Goal: Browse casually

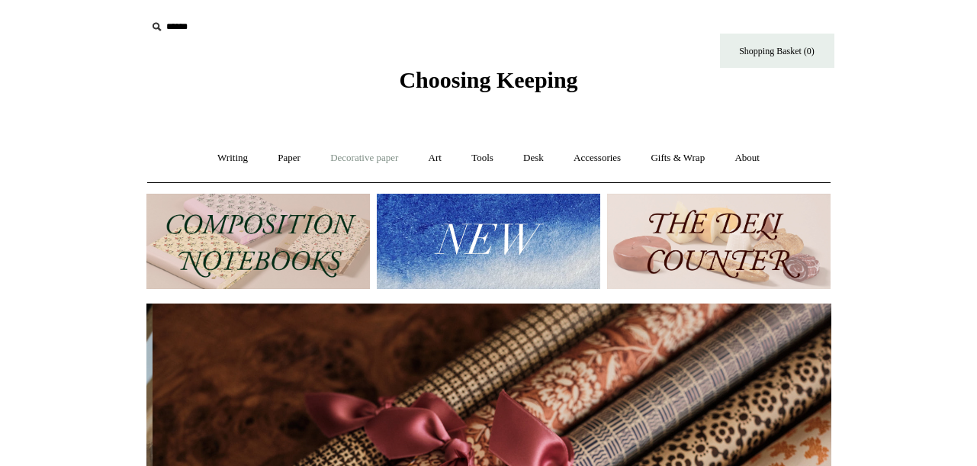
click at [353, 159] on link "Decorative paper +" at bounding box center [363, 158] width 95 height 40
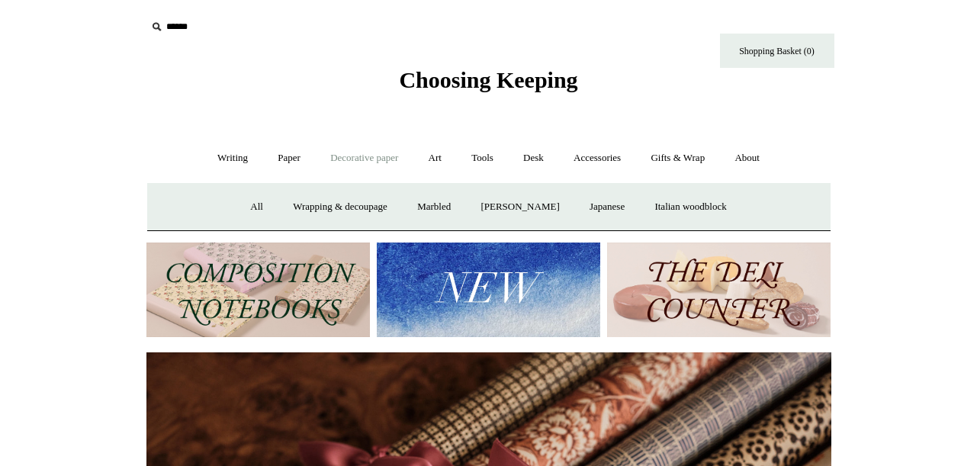
scroll to position [-5, -1]
click at [364, 162] on link "Decorative paper -" at bounding box center [363, 158] width 95 height 40
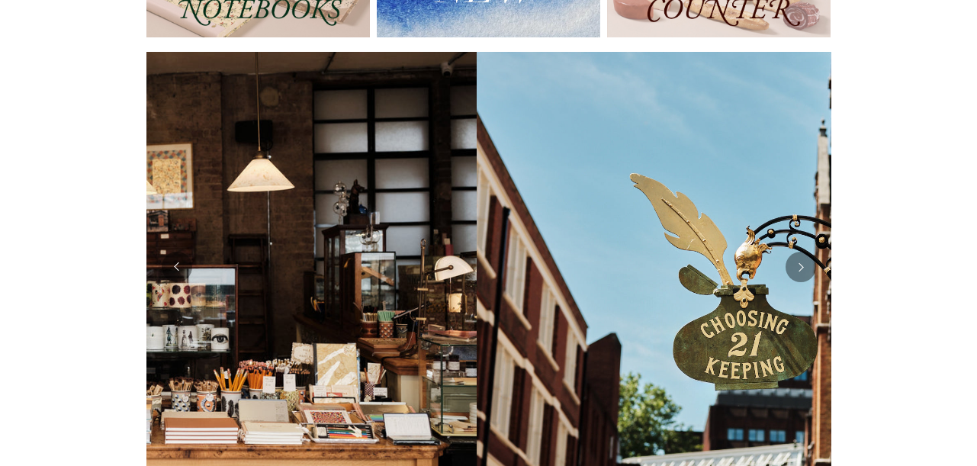
scroll to position [0, 0]
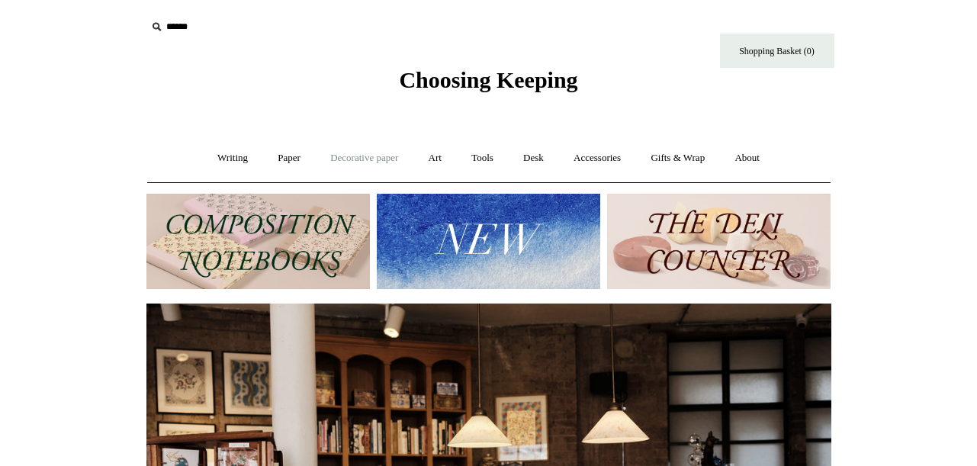
click at [361, 159] on link "Decorative paper +" at bounding box center [363, 158] width 95 height 40
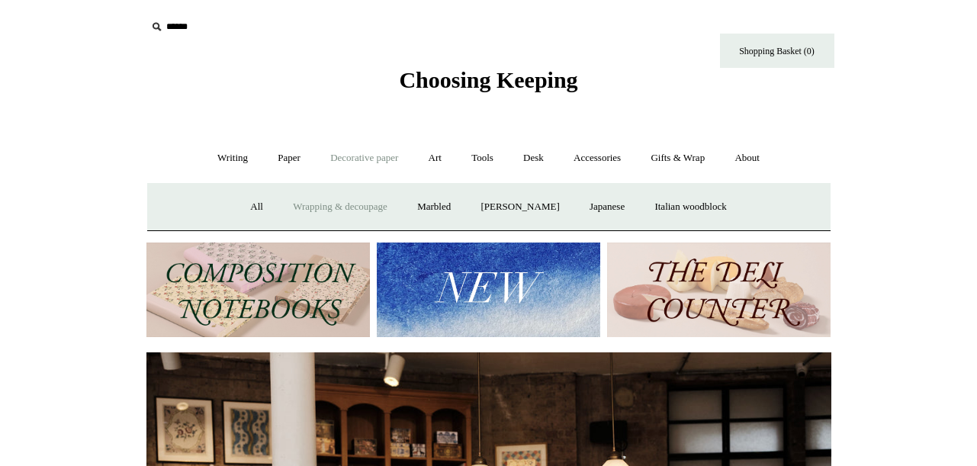
click at [326, 207] on link "Wrapping & decoupage" at bounding box center [340, 207] width 122 height 40
click at [603, 159] on link "Accessories +" at bounding box center [597, 158] width 75 height 40
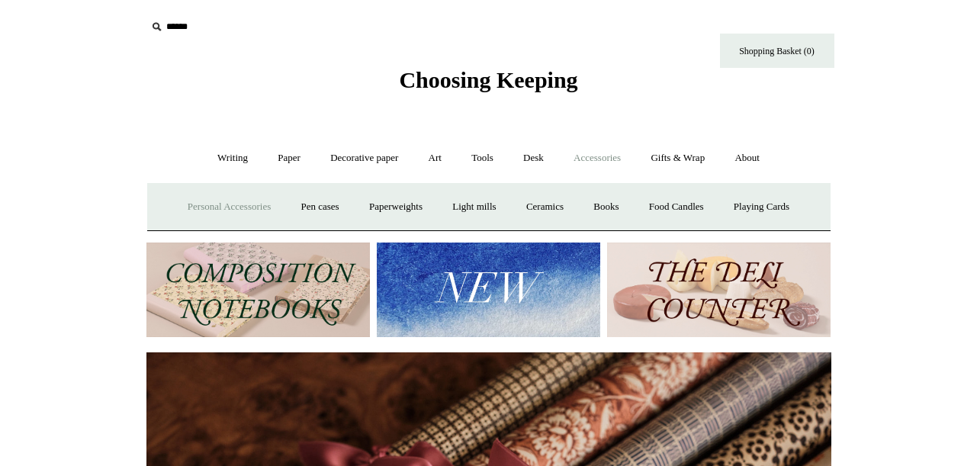
click at [231, 205] on link "Personal Accessories +" at bounding box center [229, 207] width 111 height 40
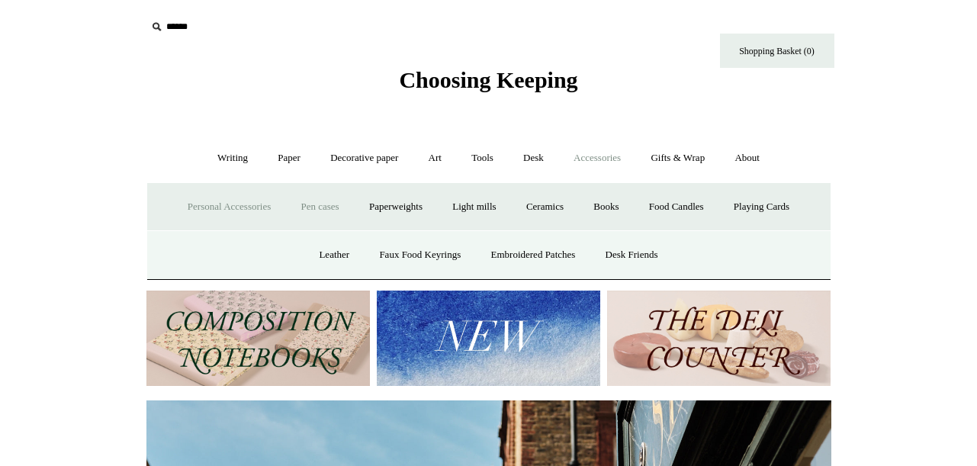
click at [316, 205] on link "Pen cases" at bounding box center [320, 207] width 66 height 40
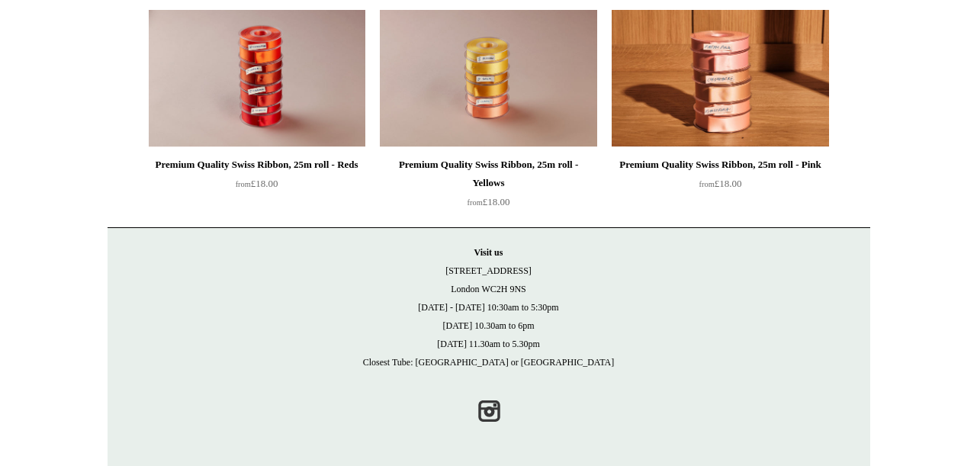
scroll to position [1865, 0]
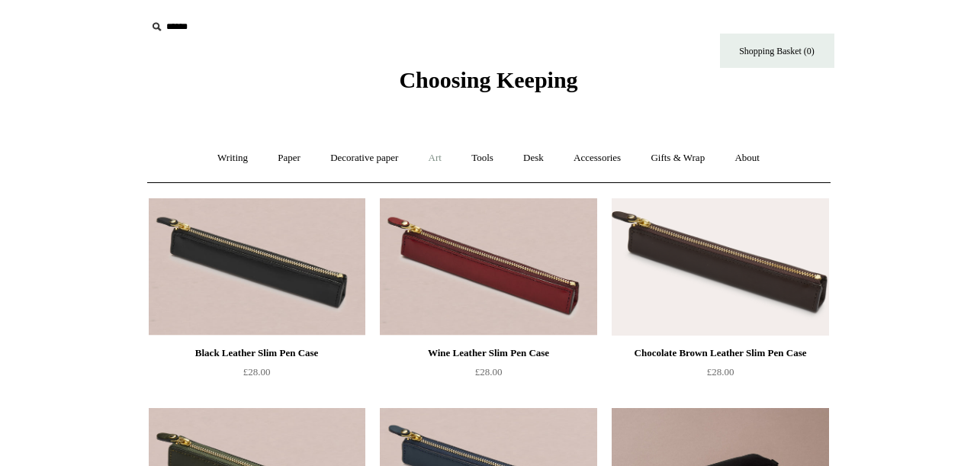
click at [439, 158] on link "Art +" at bounding box center [435, 158] width 40 height 40
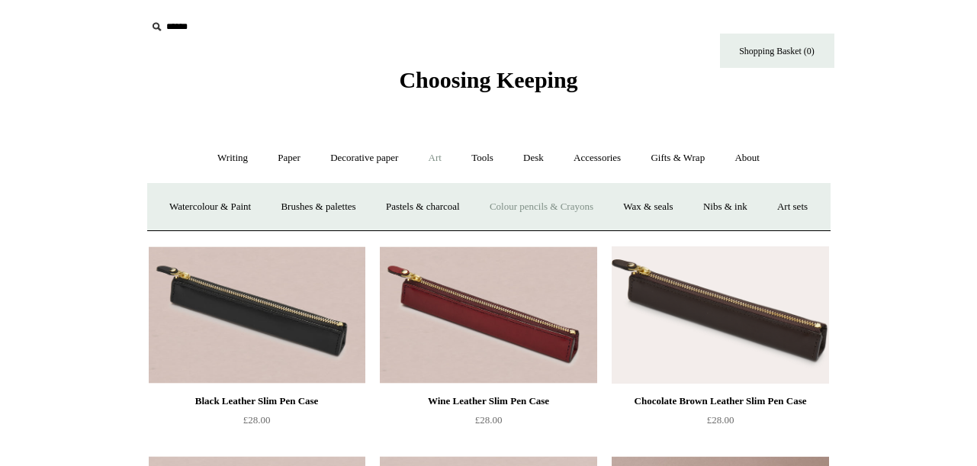
click at [581, 206] on link "Colour pencils & Crayons" at bounding box center [541, 207] width 131 height 40
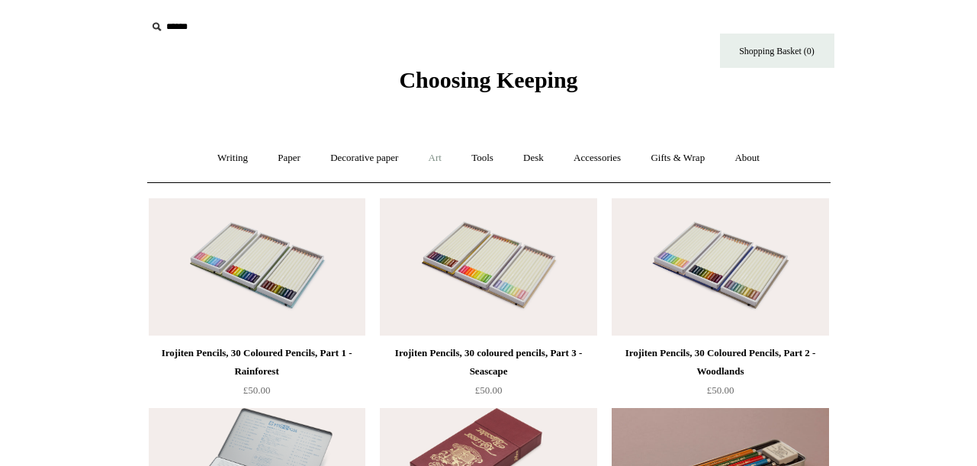
click at [438, 158] on link "Art +" at bounding box center [435, 158] width 40 height 40
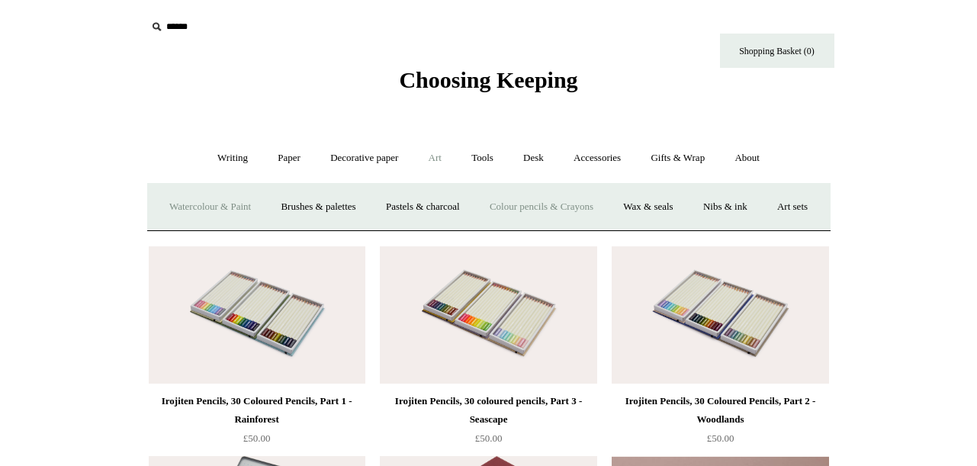
click at [230, 204] on link "Watercolour & Paint" at bounding box center [210, 207] width 109 height 40
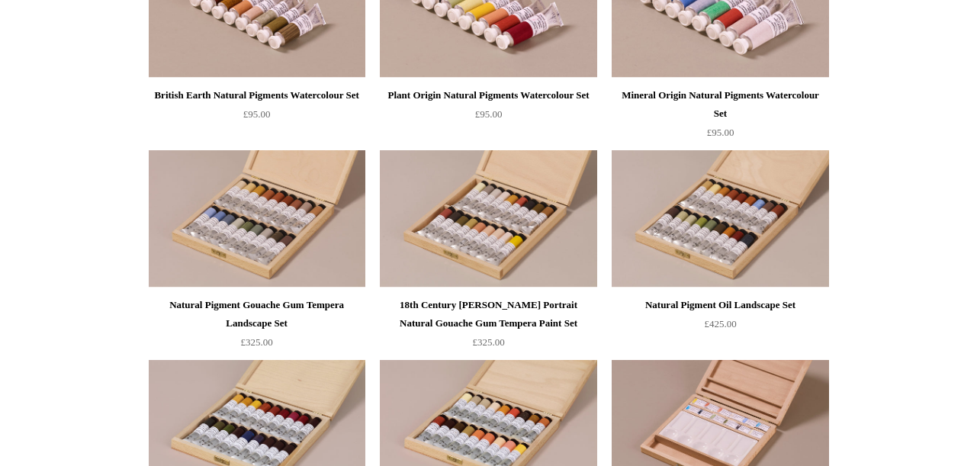
scroll to position [3007, 0]
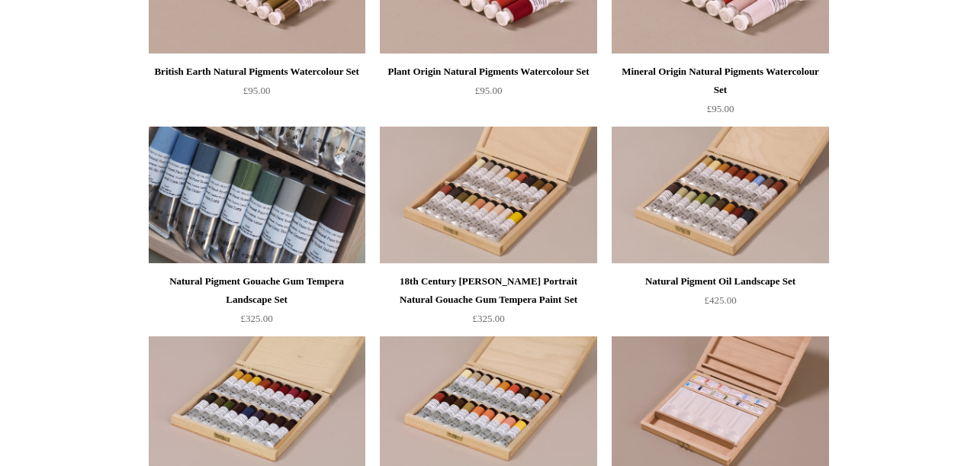
click at [236, 252] on img at bounding box center [257, 195] width 217 height 137
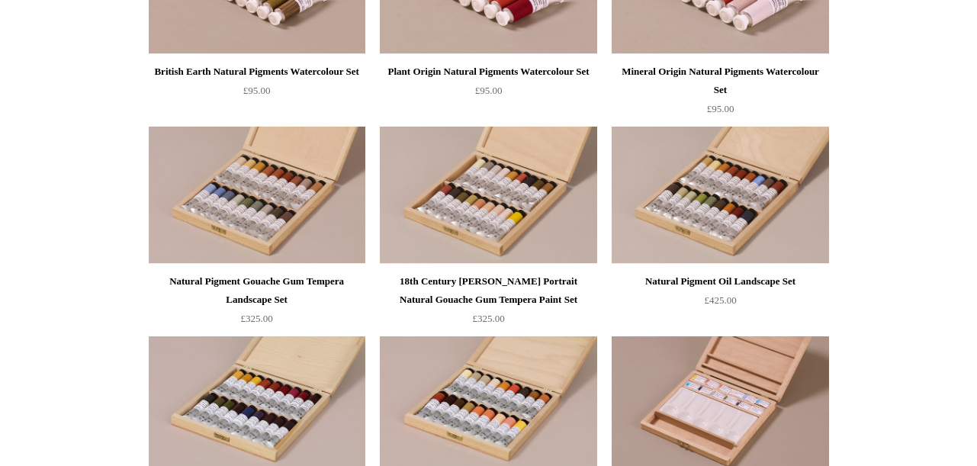
click at [487, 210] on img at bounding box center [488, 195] width 217 height 137
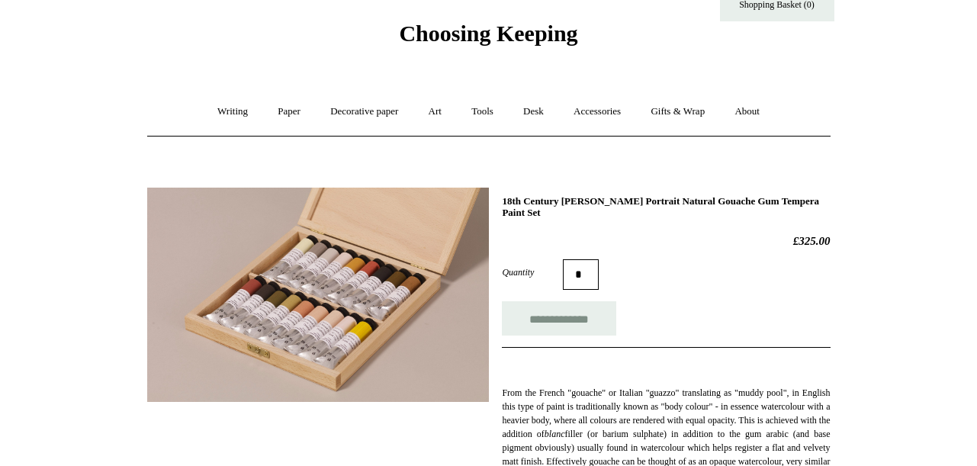
scroll to position [52, 0]
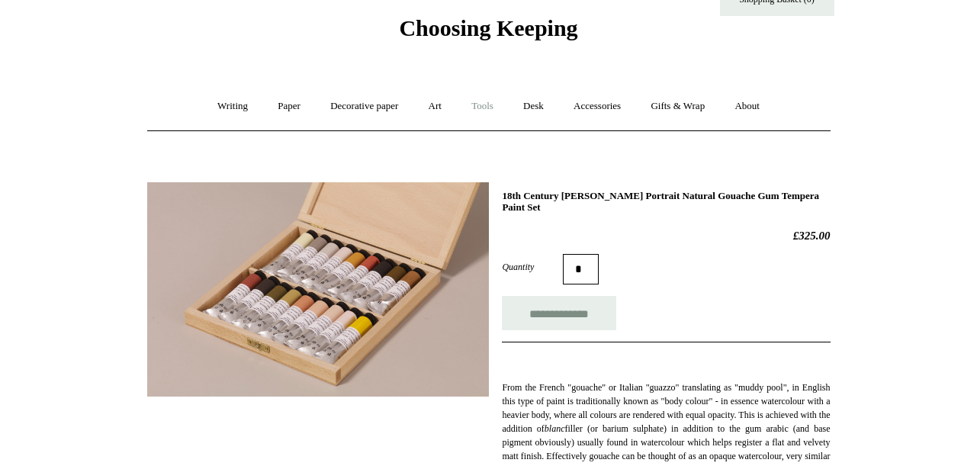
click at [488, 107] on link "Tools +" at bounding box center [482, 106] width 50 height 40
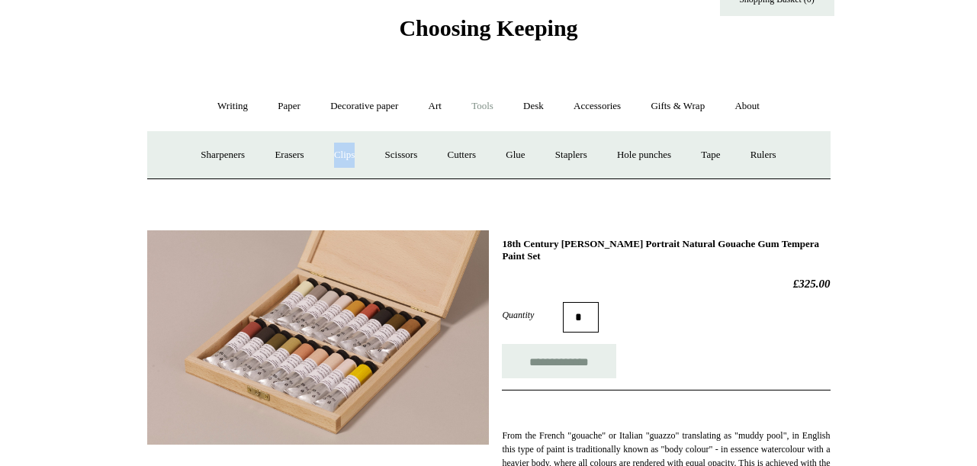
click at [339, 155] on link "Clips +" at bounding box center [344, 155] width 48 height 40
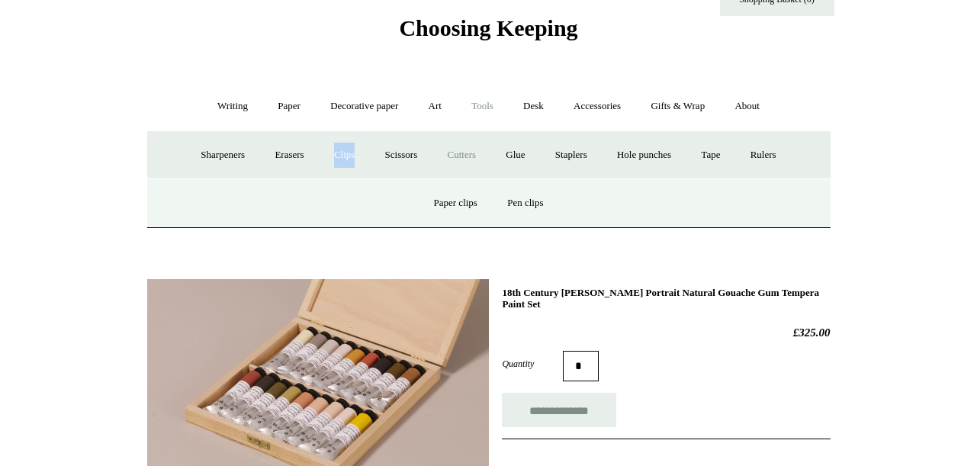
click at [460, 153] on link "Cutters" at bounding box center [461, 155] width 56 height 40
